Goal: Find specific page/section: Find specific page/section

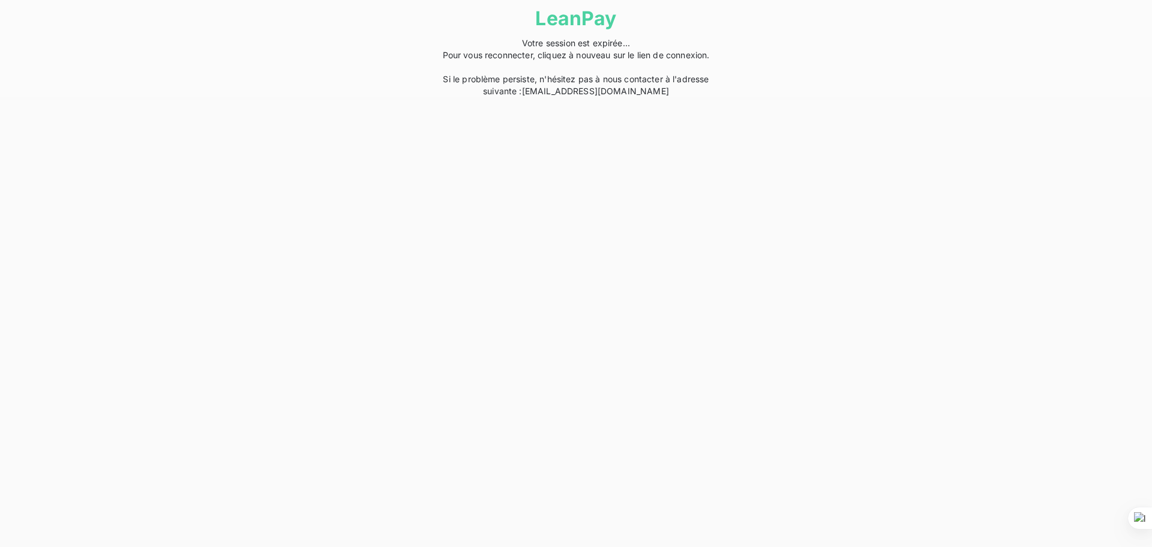
click at [794, 32] on div "LeanPay Votre session est expirée... Pour vous reconnecter, cliquez à nouveau s…" at bounding box center [576, 48] width 1152 height 97
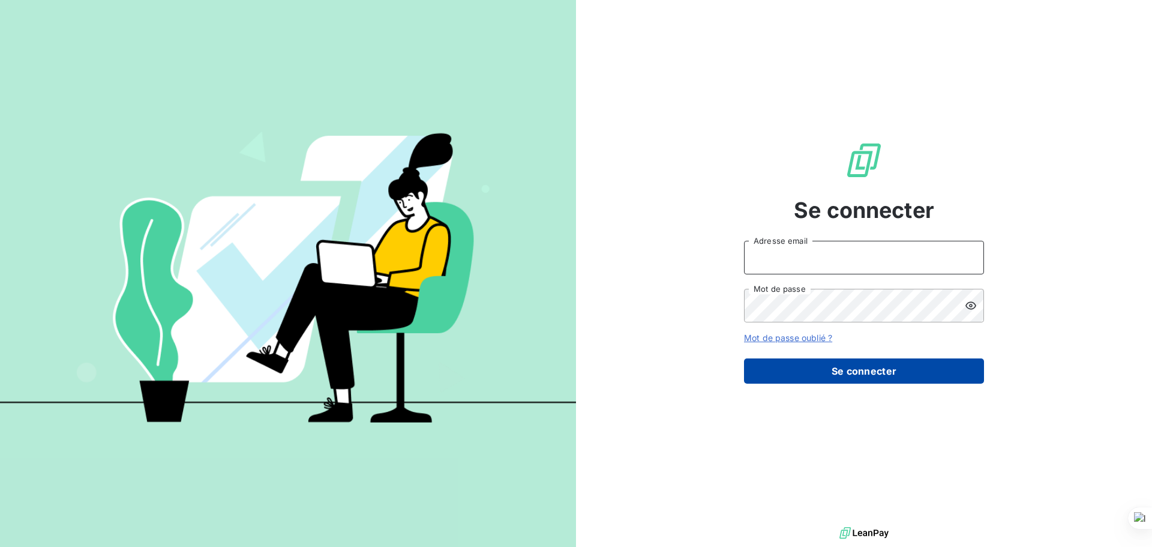
type input "billing@eskimoz.fr"
click at [807, 375] on button "Se connecter" at bounding box center [864, 370] width 240 height 25
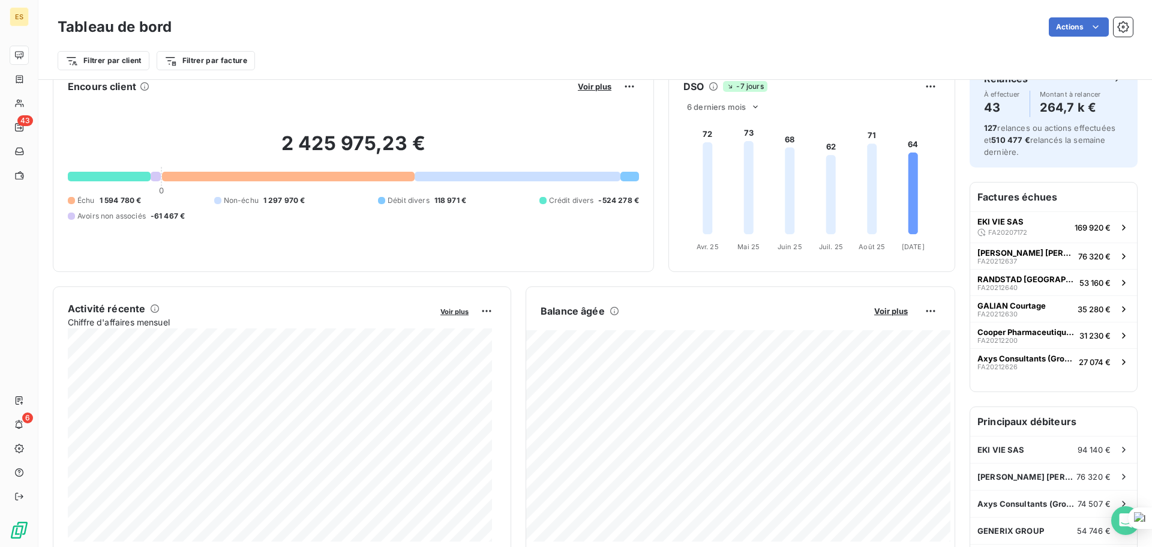
scroll to position [24, 0]
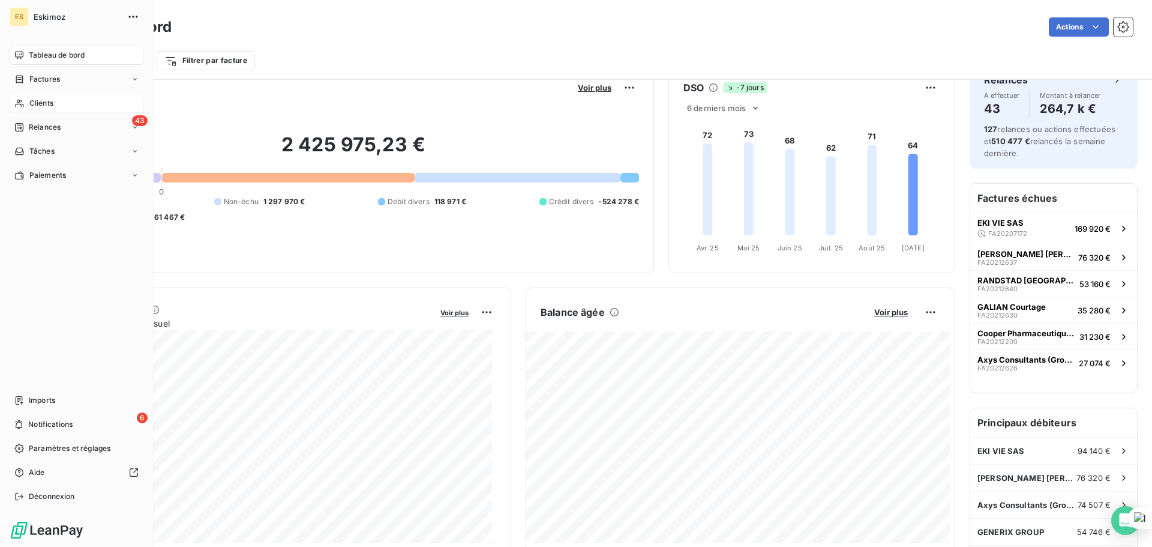
click at [40, 106] on span "Clients" at bounding box center [41, 103] width 24 height 11
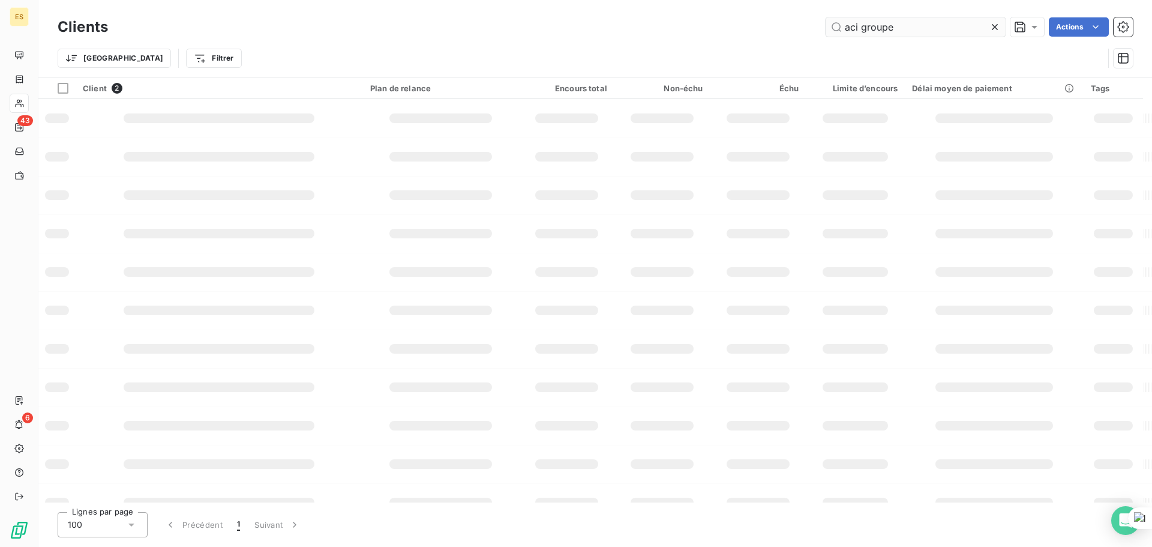
type input "aci groupe"
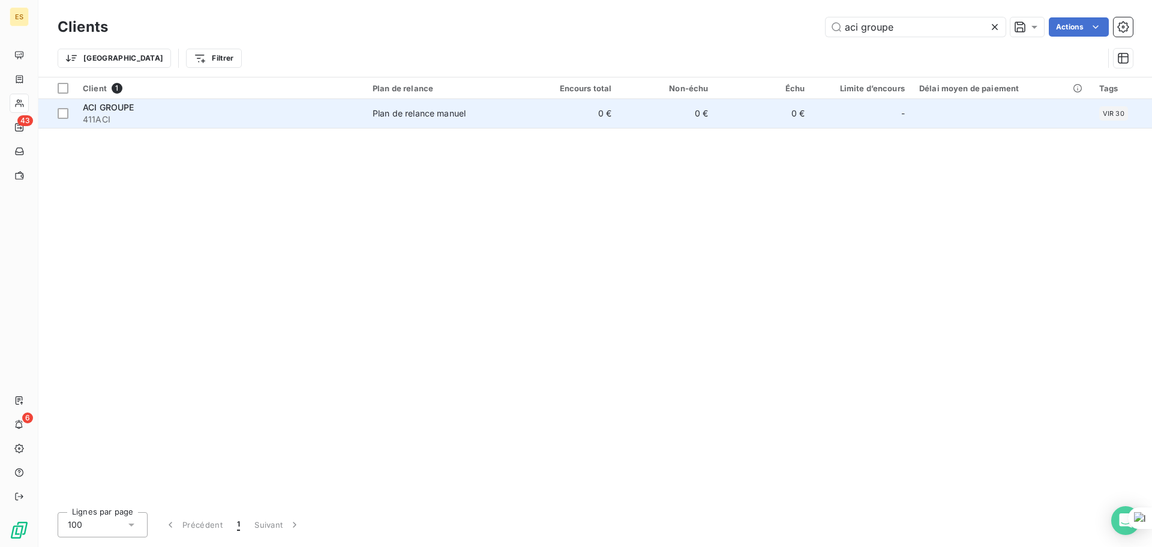
click at [108, 112] on div "ACI GROUPE" at bounding box center [220, 107] width 275 height 12
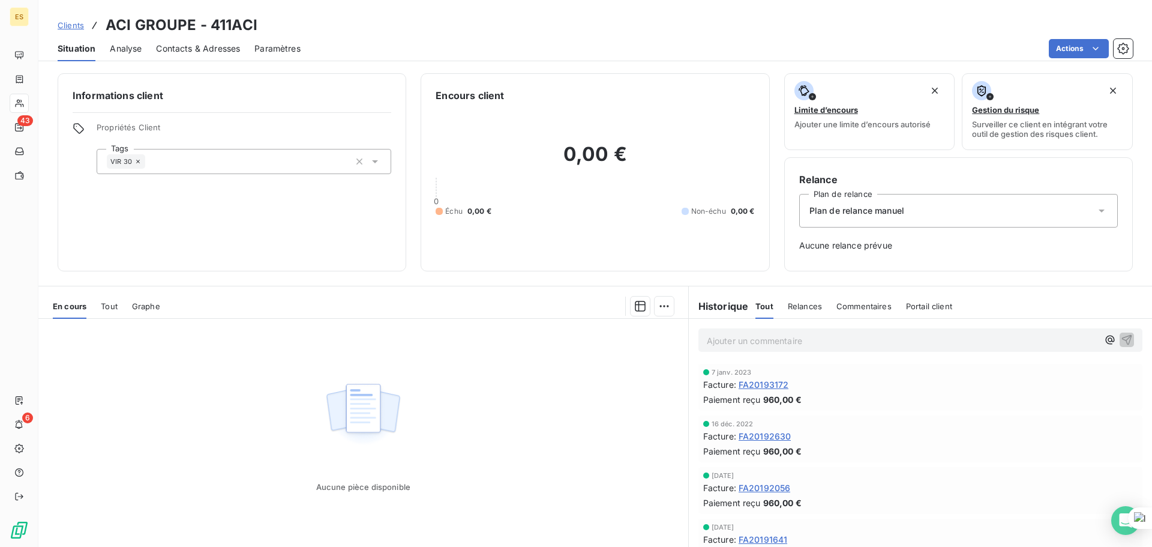
click at [111, 308] on span "Tout" at bounding box center [109, 306] width 17 height 10
click at [121, 304] on div "En cours Tout Graphe" at bounding box center [363, 305] width 650 height 25
click at [112, 309] on span "Tout" at bounding box center [109, 306] width 17 height 10
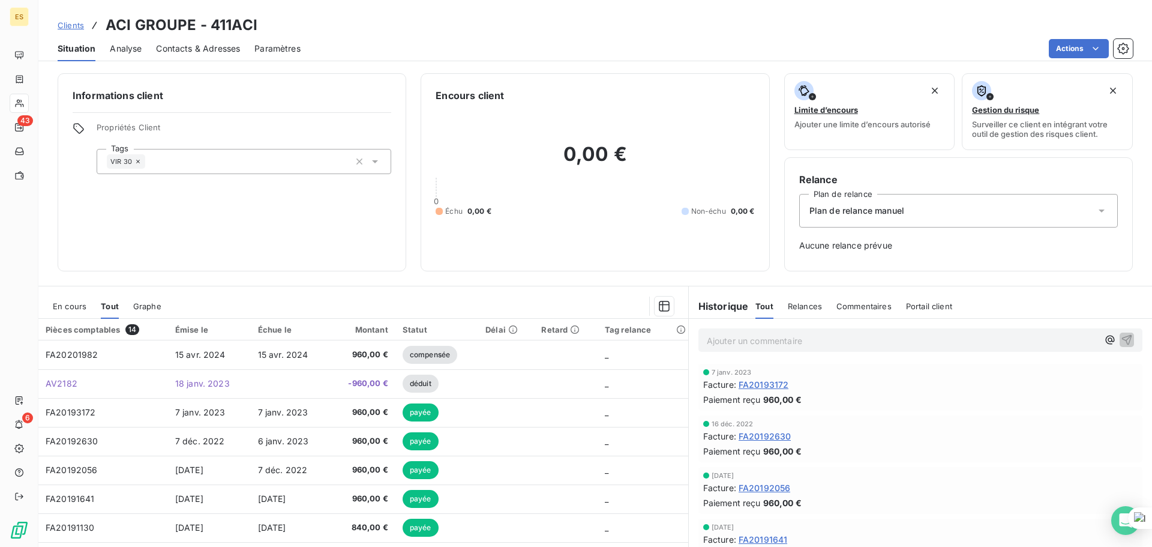
scroll to position [39, 0]
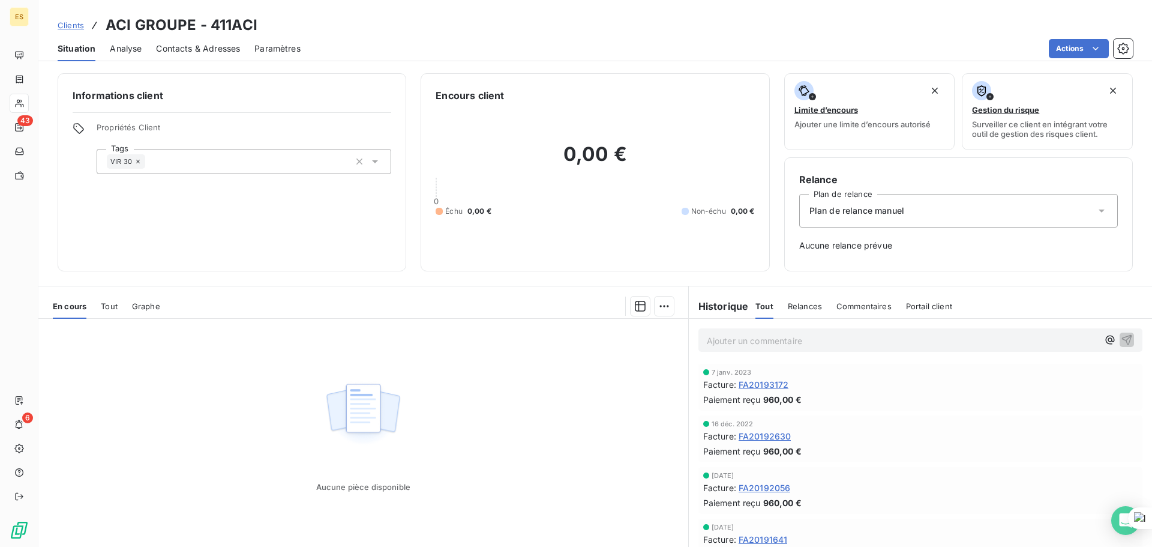
click at [112, 307] on span "Tout" at bounding box center [109, 306] width 17 height 10
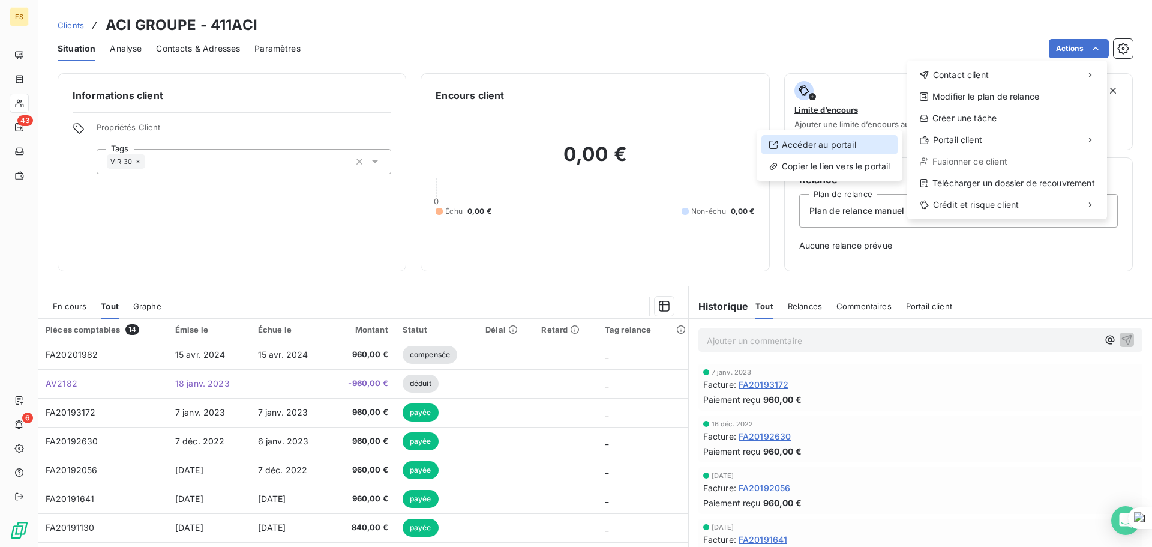
click at [816, 150] on div "Accéder au portail" at bounding box center [830, 144] width 136 height 19
